Goal: Use online tool/utility: Utilize a website feature to perform a specific function

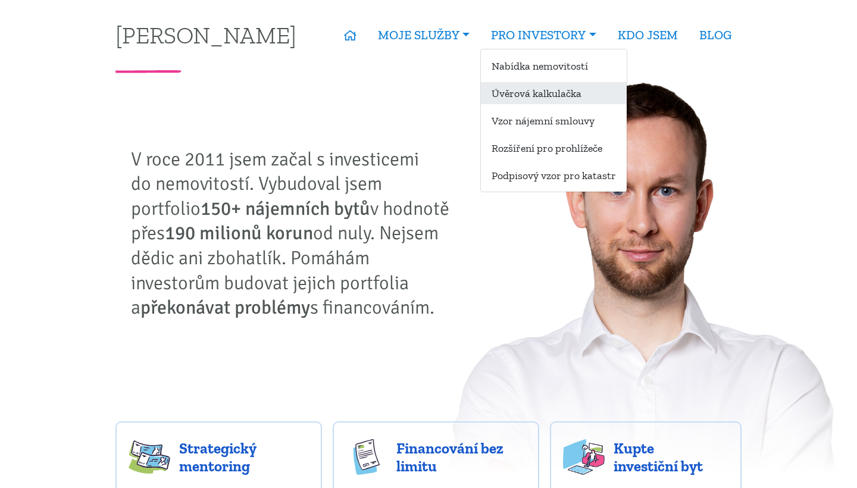
click at [547, 98] on link "Úvěrová kalkulačka" at bounding box center [554, 93] width 146 height 22
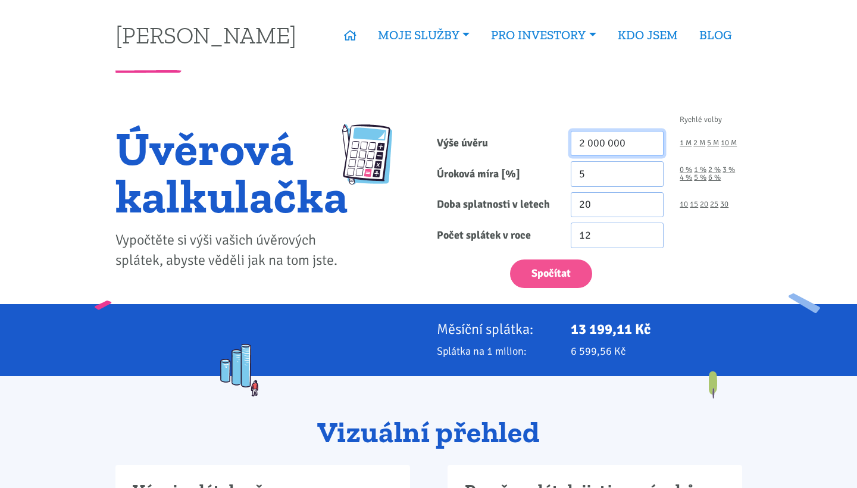
click at [586, 139] on input "2 000 000" at bounding box center [617, 144] width 93 height 26
type input "2 317 000"
click at [596, 170] on input "5" at bounding box center [617, 174] width 93 height 26
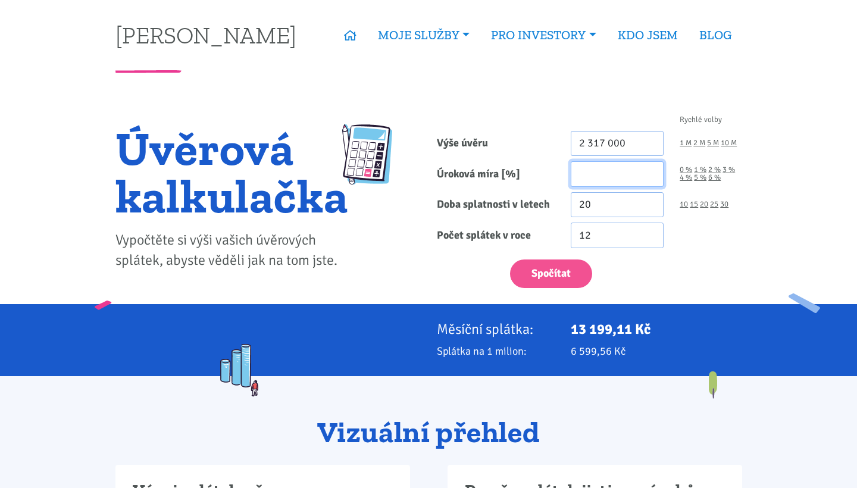
type input "3"
click at [593, 195] on input "20" at bounding box center [617, 205] width 93 height 26
click at [593, 196] on input "20" at bounding box center [617, 205] width 93 height 26
click at [580, 204] on input "20" at bounding box center [617, 205] width 93 height 26
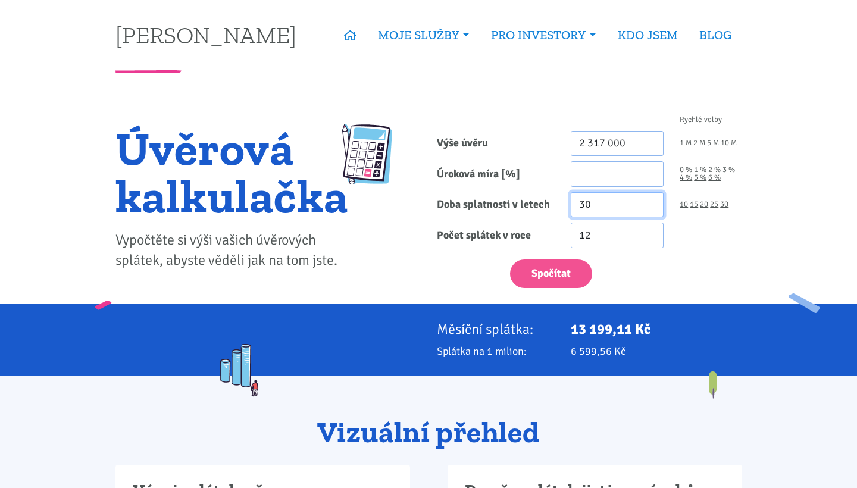
type input "30"
click at [551, 273] on button "Spočítat" at bounding box center [551, 274] width 82 height 29
type input "3"
type input "4.99"
click at [551, 273] on button "Spočítat" at bounding box center [551, 274] width 82 height 29
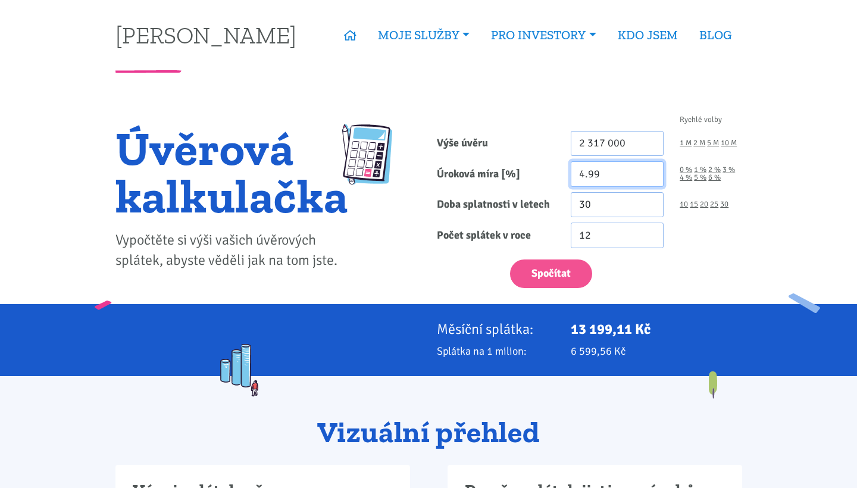
type input "2317000"
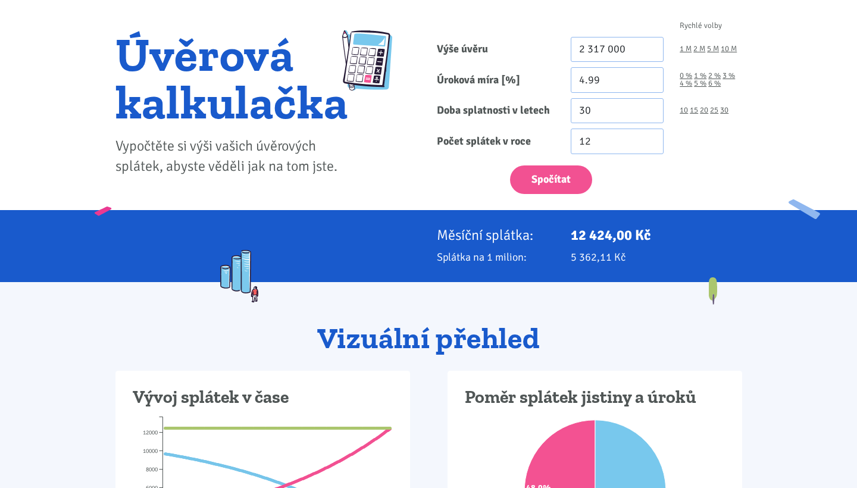
scroll to position [146, 0]
